Goal: Information Seeking & Learning: Understand process/instructions

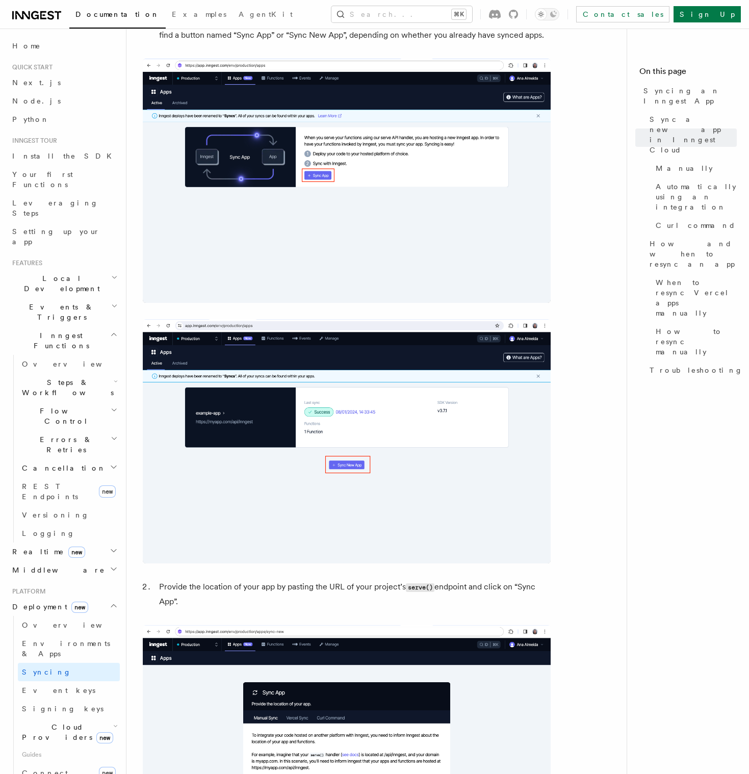
scroll to position [605, 0]
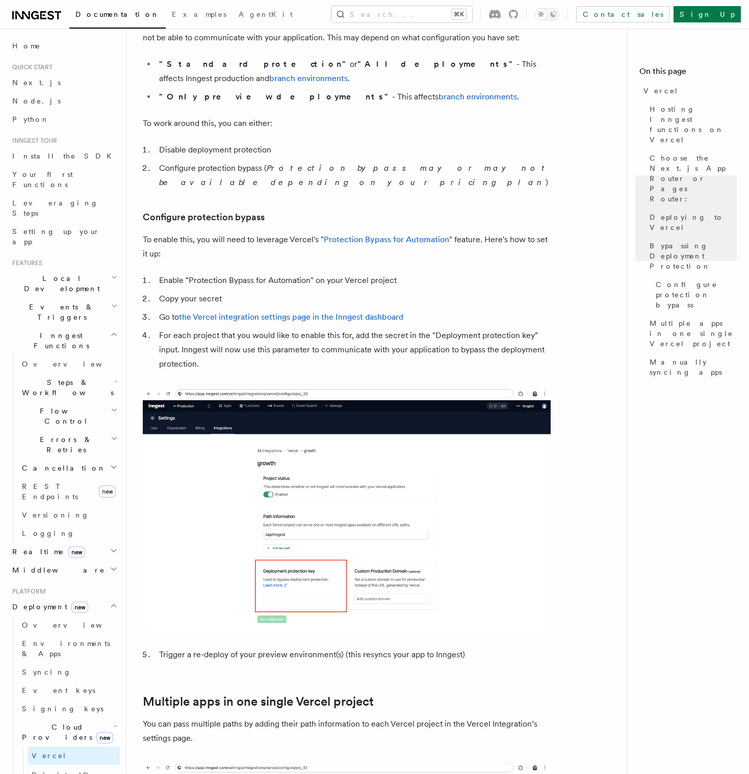
scroll to position [703, 0]
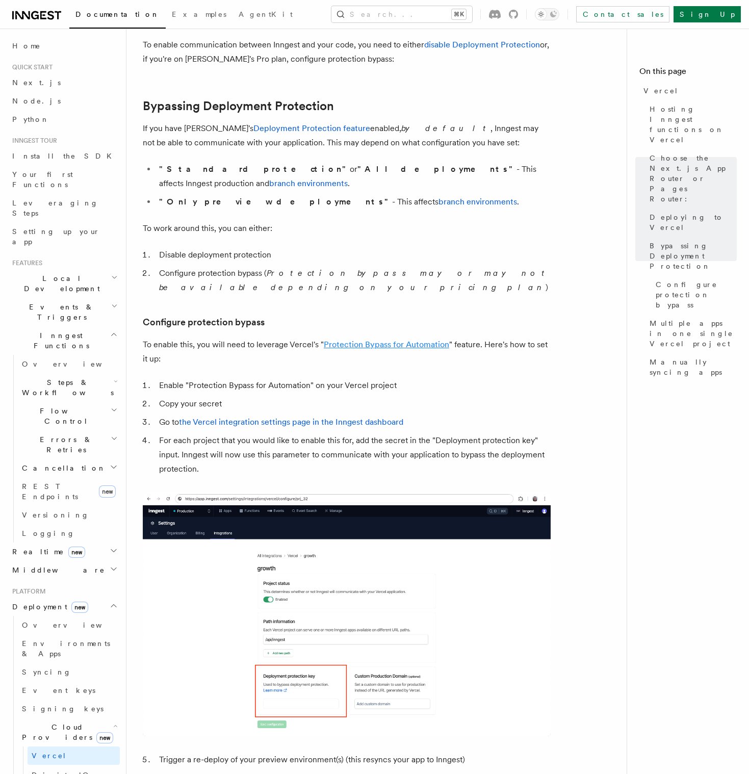
click at [378, 340] on link "Protection Bypass for Automation" at bounding box center [386, 345] width 125 height 10
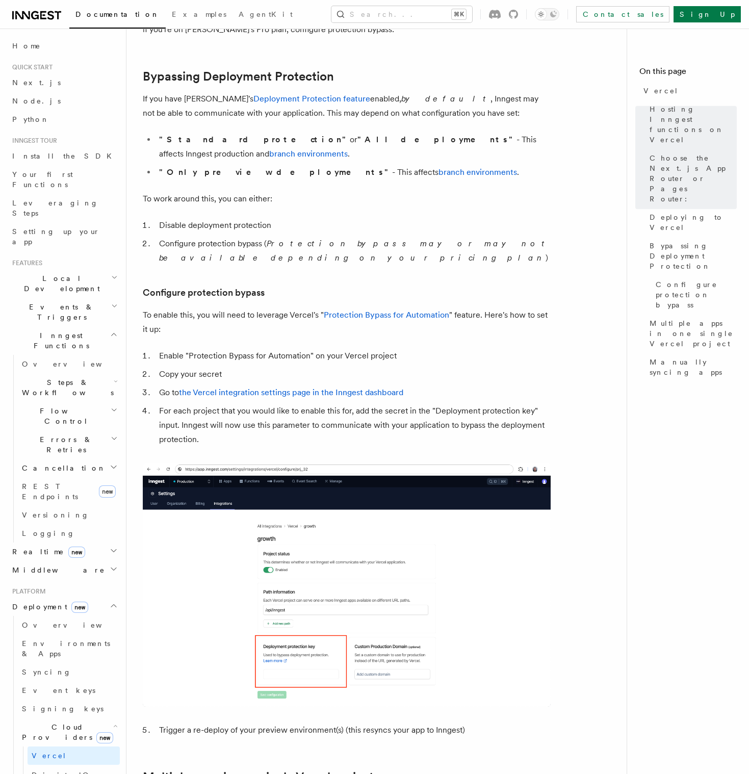
scroll to position [754, 0]
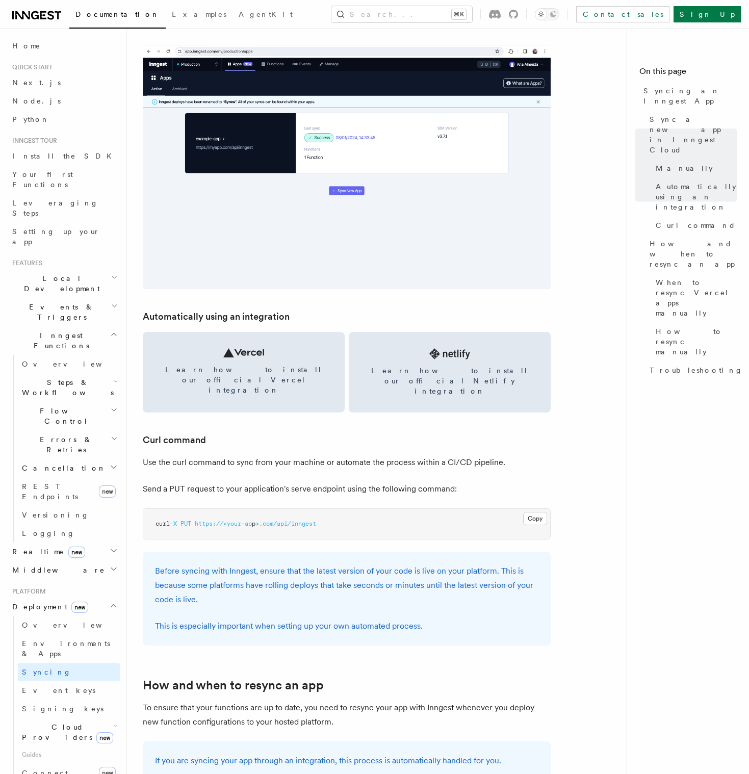
scroll to position [1208, 0]
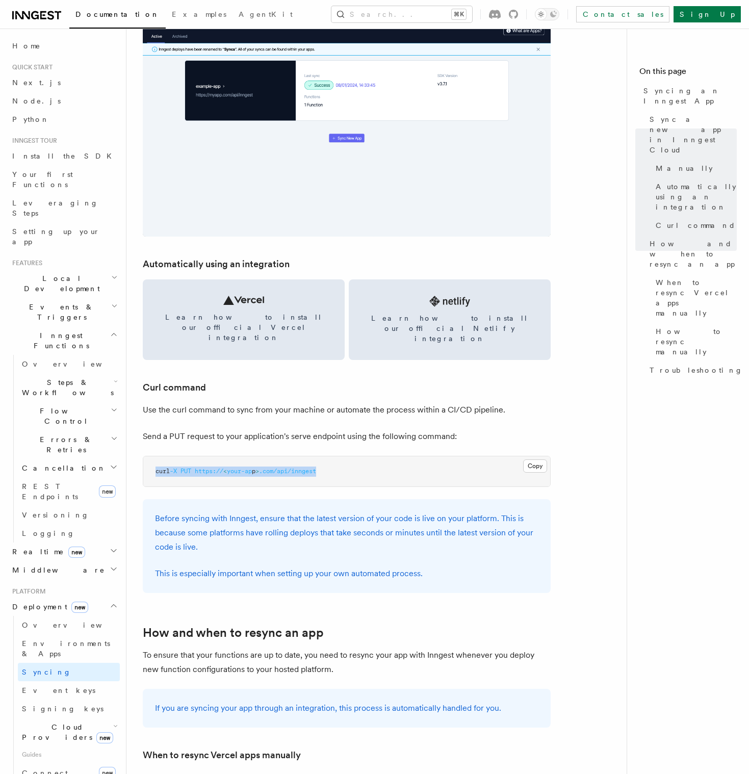
drag, startPoint x: 271, startPoint y: 452, endPoint x: 155, endPoint y: 453, distance: 115.8
click at [155, 457] on pre "curl -X PUT https:// < your-ap p > .com/api/inngest" at bounding box center [346, 472] width 407 height 31
copy span "curl -X PUT https:// < your-ap p > .com/api/inngest"
click at [168, 468] on span "curl" at bounding box center [163, 471] width 14 height 7
click at [292, 468] on span ".com/api/inngest" at bounding box center [287, 471] width 57 height 7
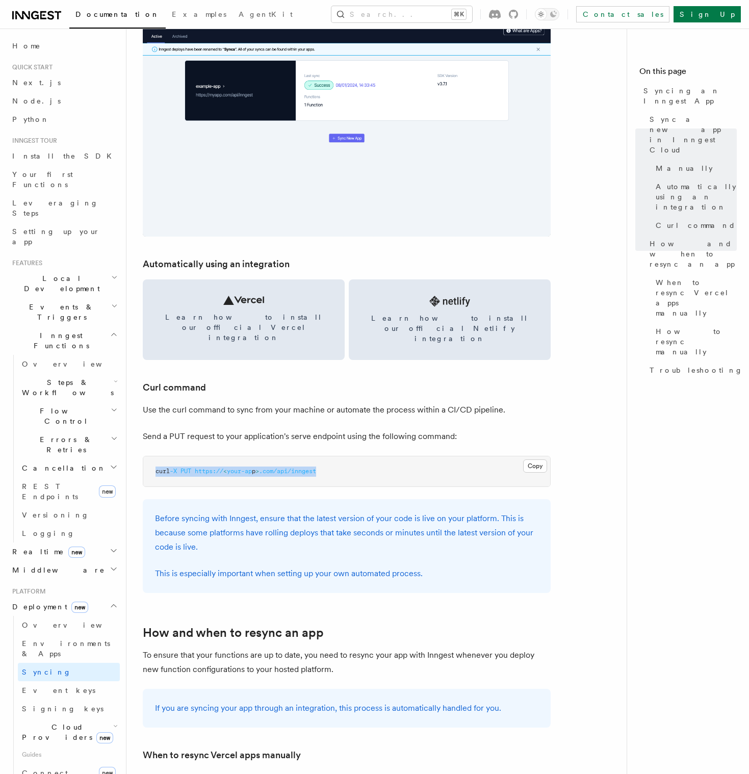
drag, startPoint x: 222, startPoint y: 455, endPoint x: 139, endPoint y: 449, distance: 83.3
click at [139, 449] on div "Platform Deployment Syncing an Inngest App After deploying your code to a hosti…" at bounding box center [396, 496] width 541 height 3408
copy span "curl -X PUT https:// < your-ap p > .com/api/inngest"
click at [564, 467] on article "Platform Deployment Syncing an Inngest App After deploying your code to a hosti…" at bounding box center [381, 518] width 476 height 3363
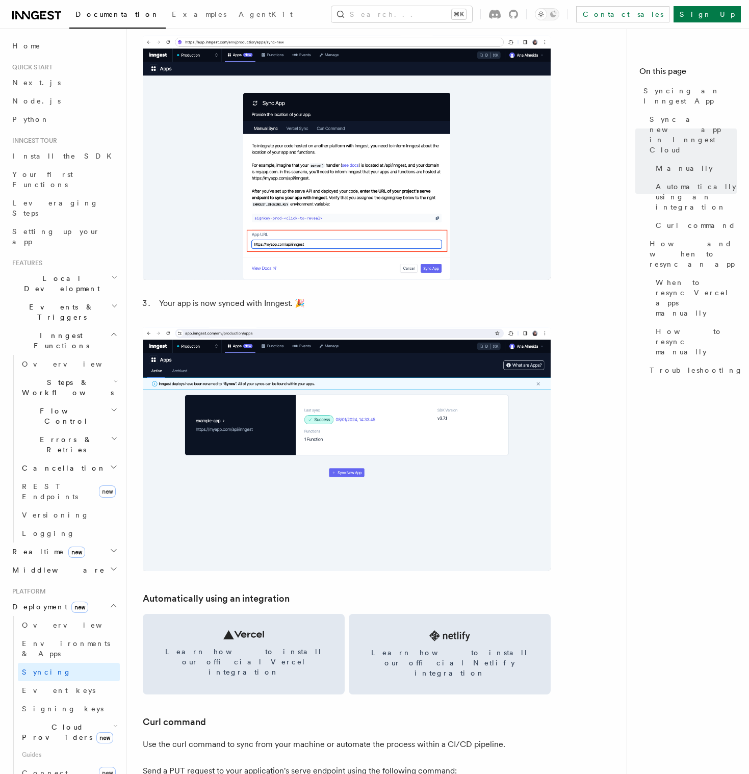
scroll to position [516, 0]
